Goal: Information Seeking & Learning: Check status

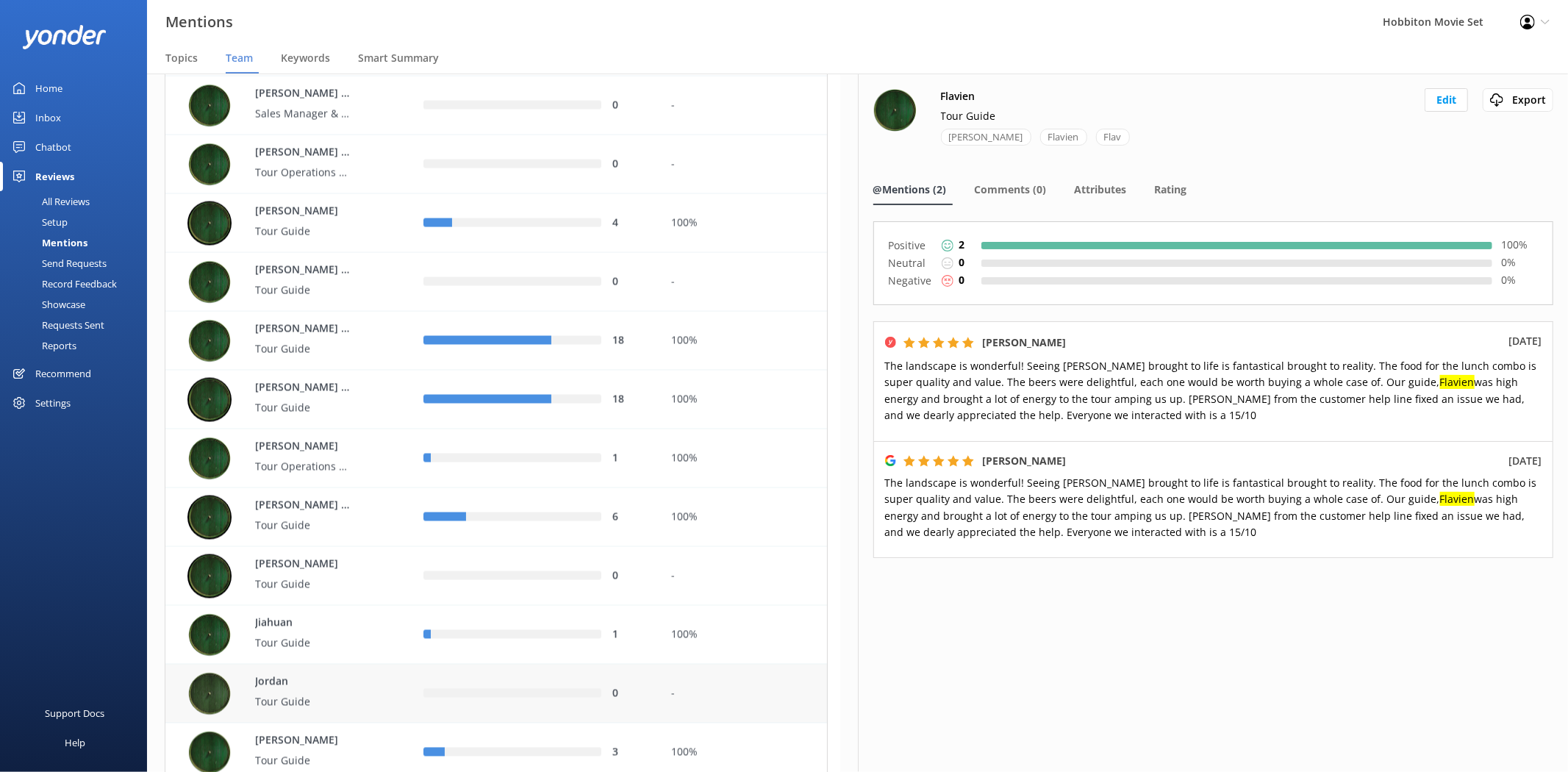
scroll to position [1714, 0]
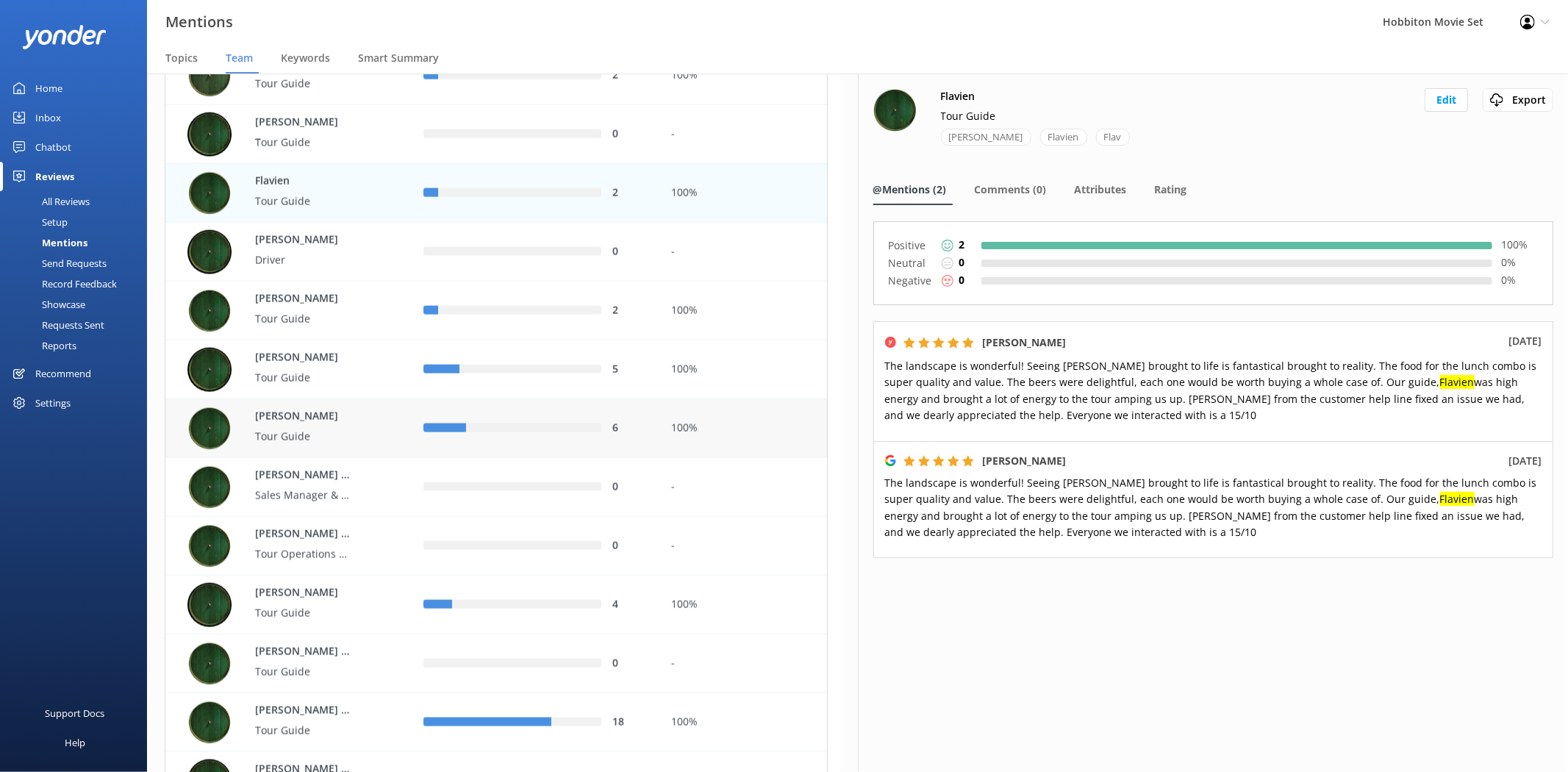
click at [382, 419] on div "Hayden Tour Guide" at bounding box center [295, 428] width 214 height 44
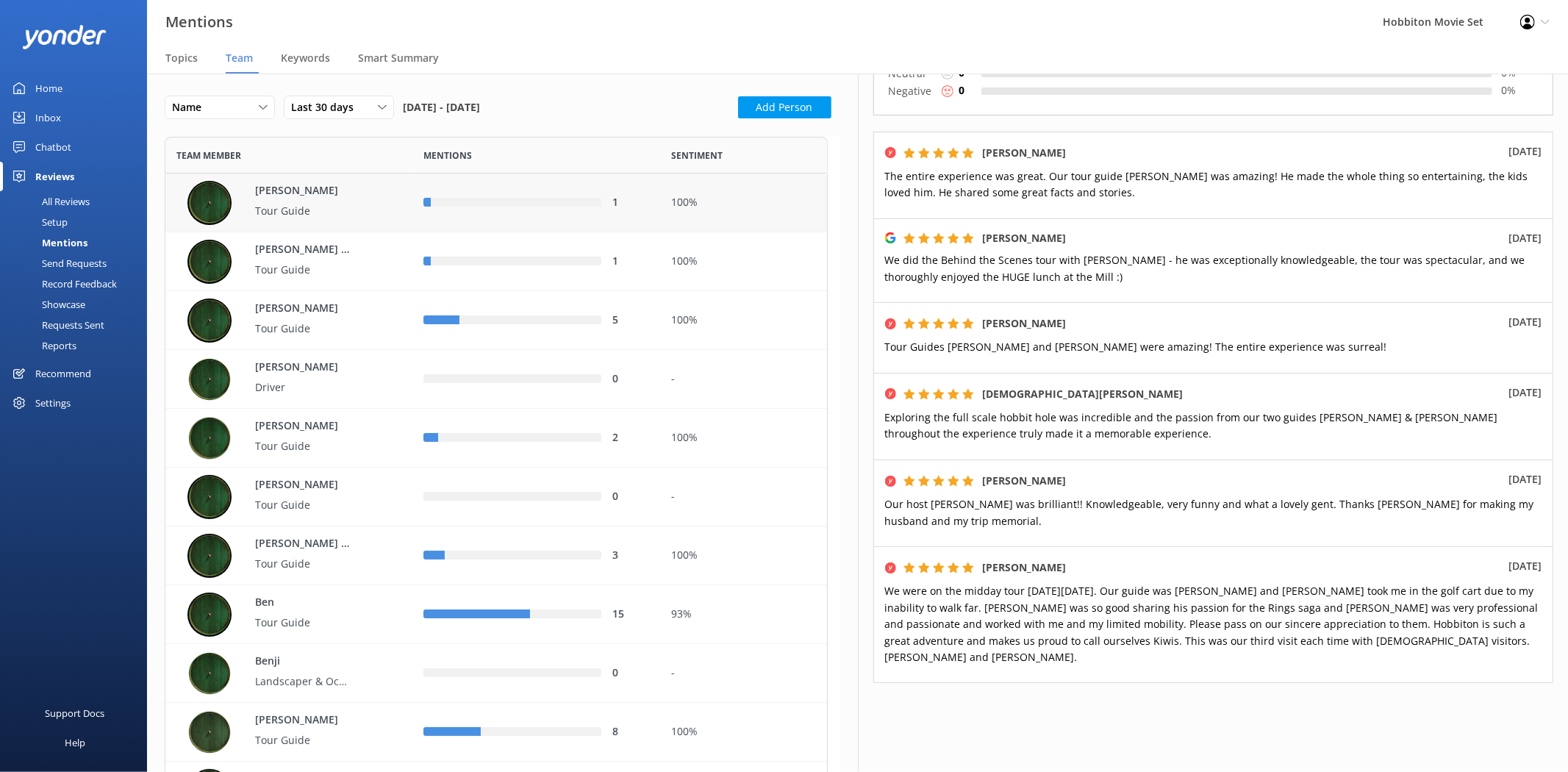
click at [353, 200] on div "[PERSON_NAME] Tour Guide" at bounding box center [295, 203] width 214 height 44
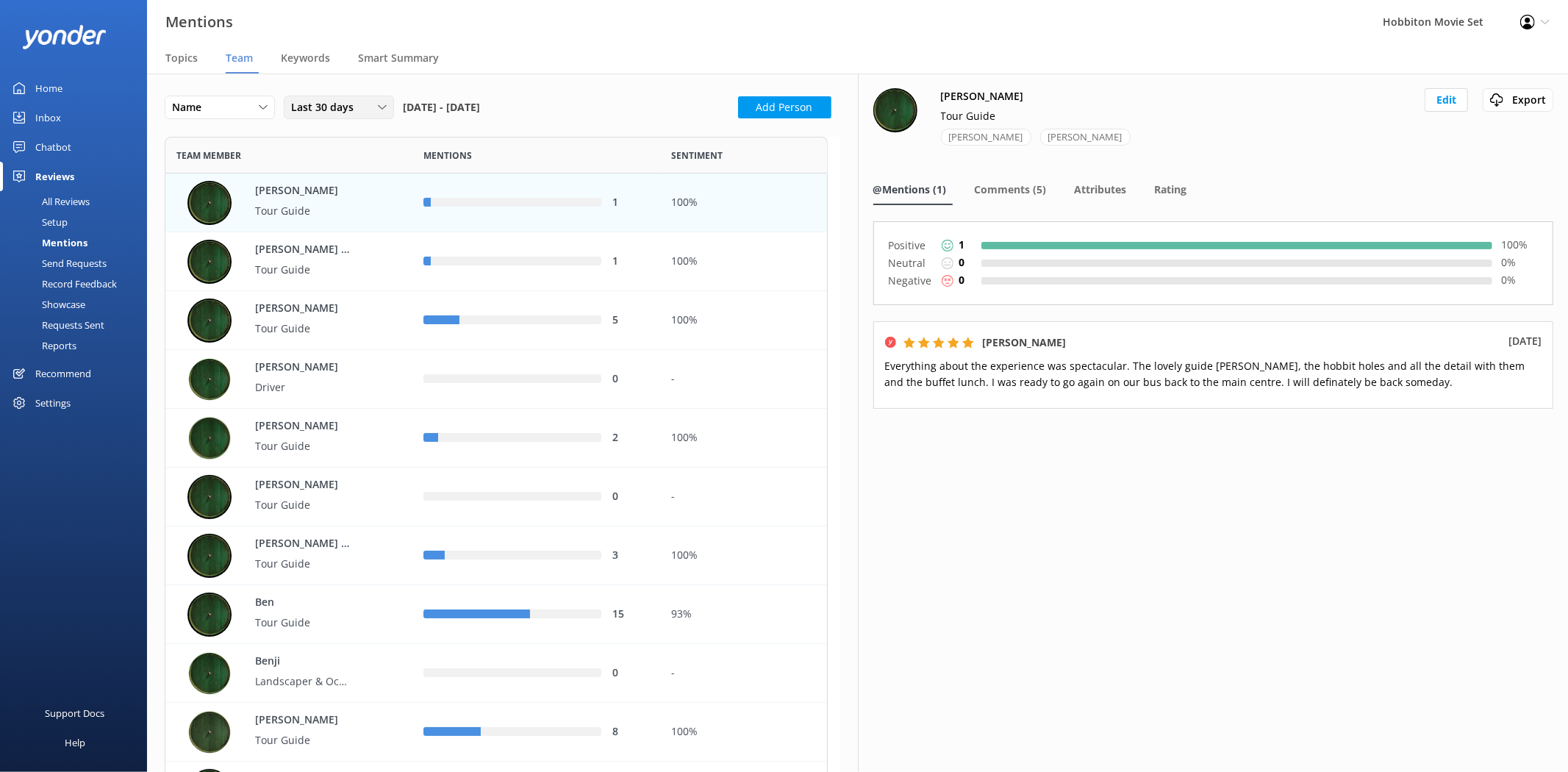
click at [318, 109] on span "Last 30 days" at bounding box center [327, 107] width 71 height 16
click at [333, 202] on div "Last 90 days" at bounding box center [317, 197] width 52 height 15
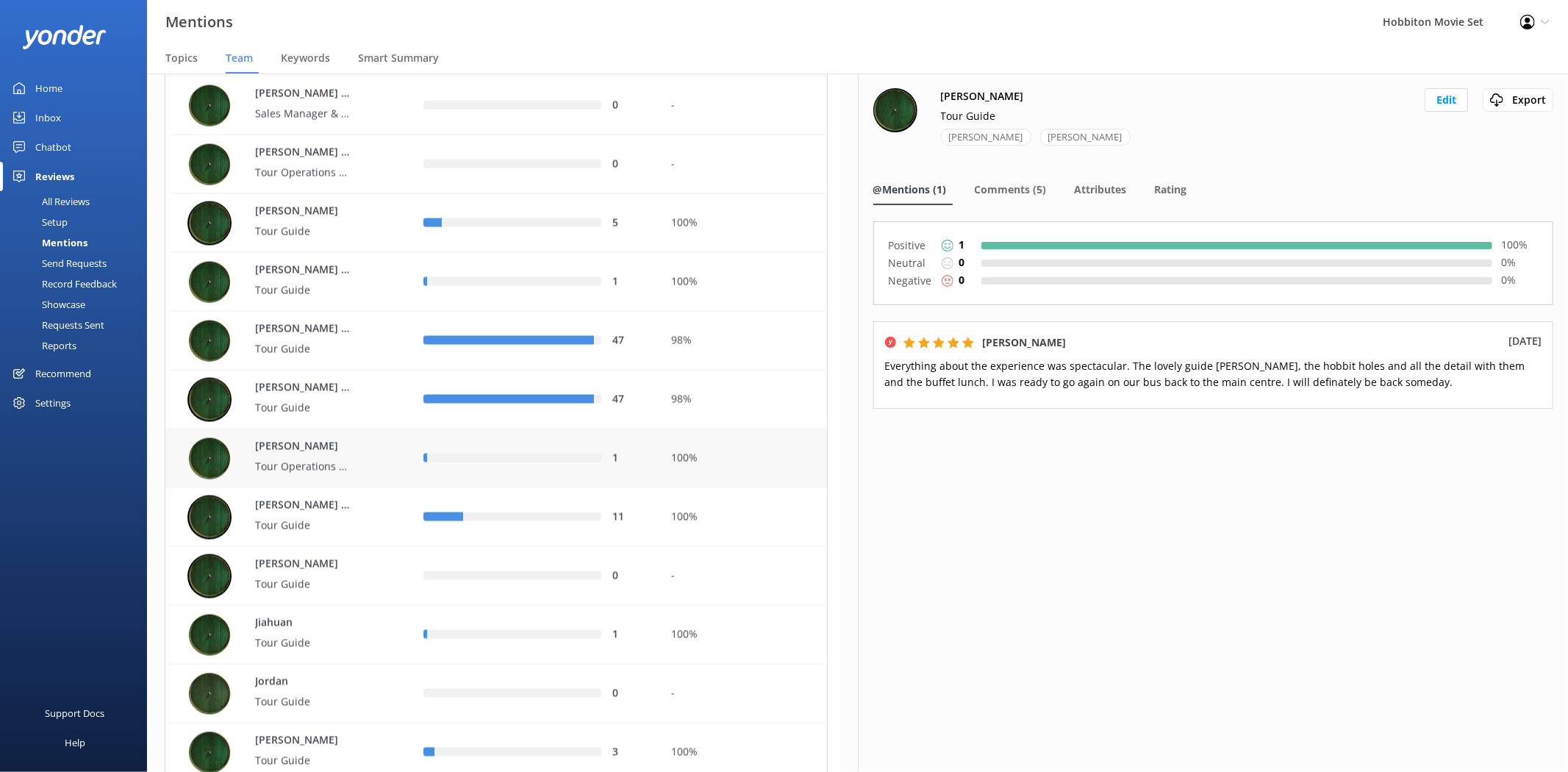
scroll to position [2286, 0]
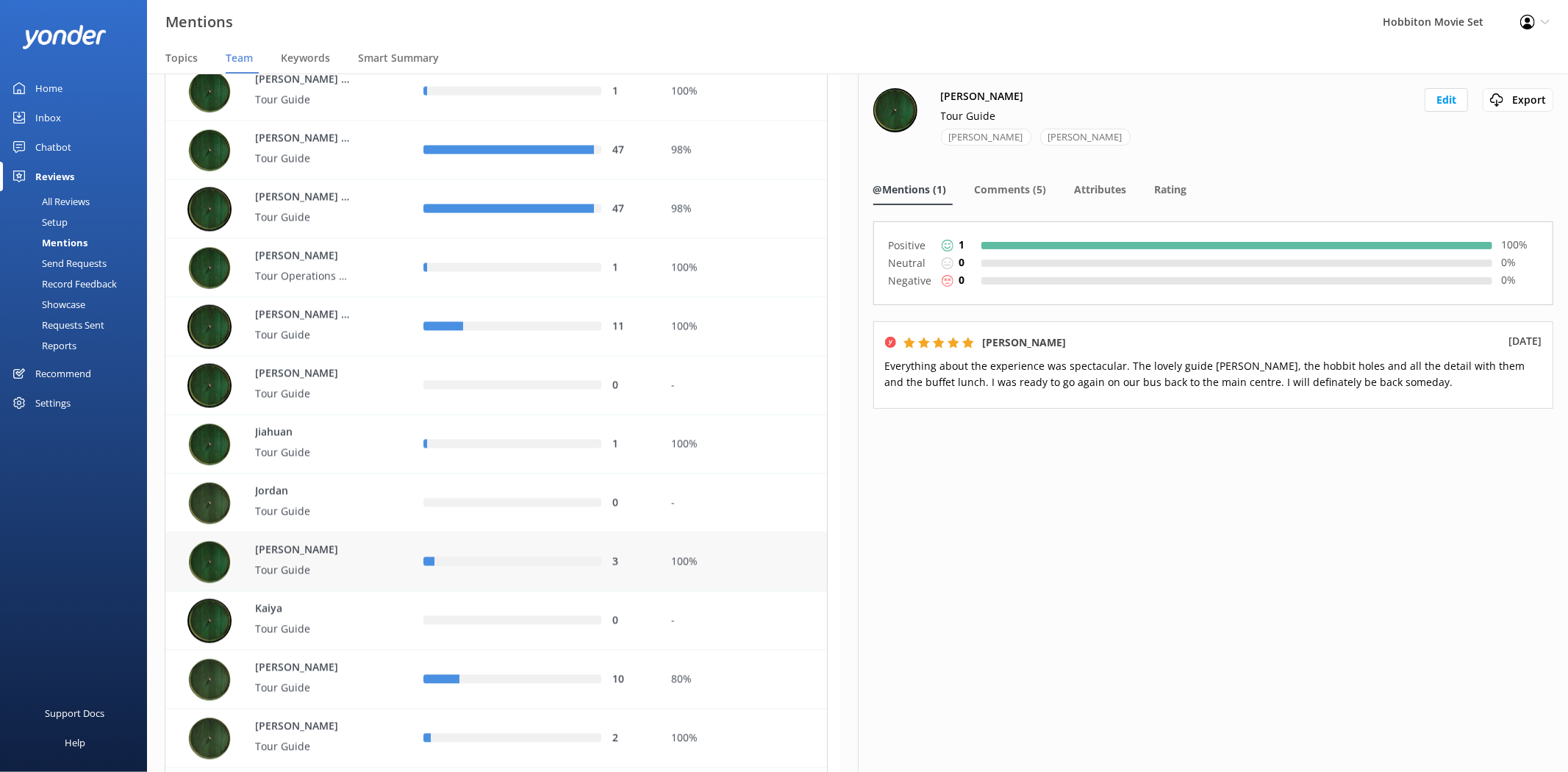
click at [517, 583] on div "3" at bounding box center [536, 562] width 247 height 59
